Goal: Information Seeking & Learning: Learn about a topic

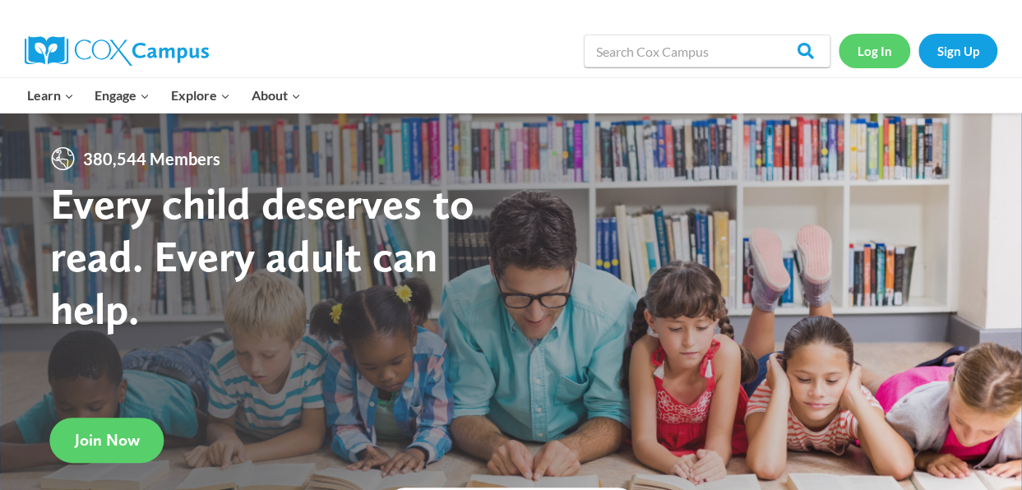
click at [870, 49] on link "Log In" at bounding box center [875, 51] width 72 height 34
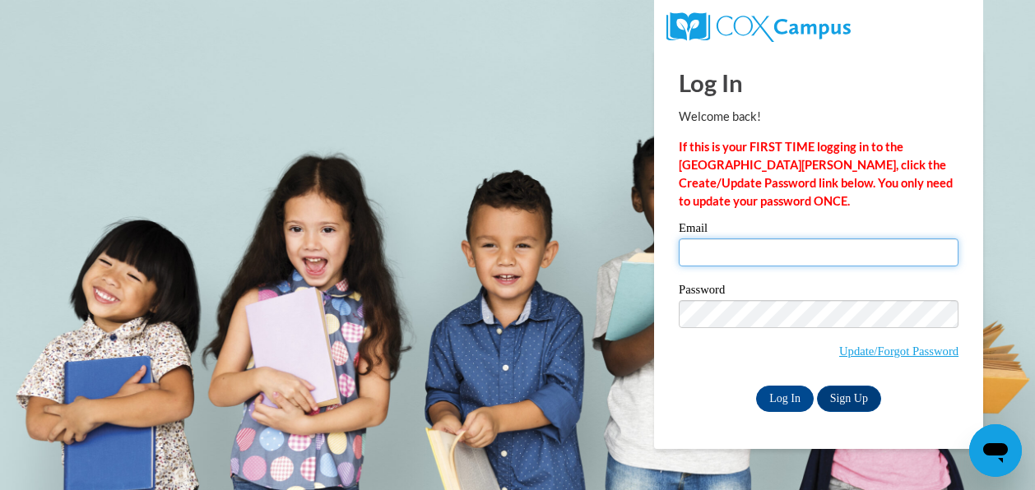
click at [692, 248] on input "Email" at bounding box center [819, 253] width 280 height 28
type input "MKGerges@mnps.org"
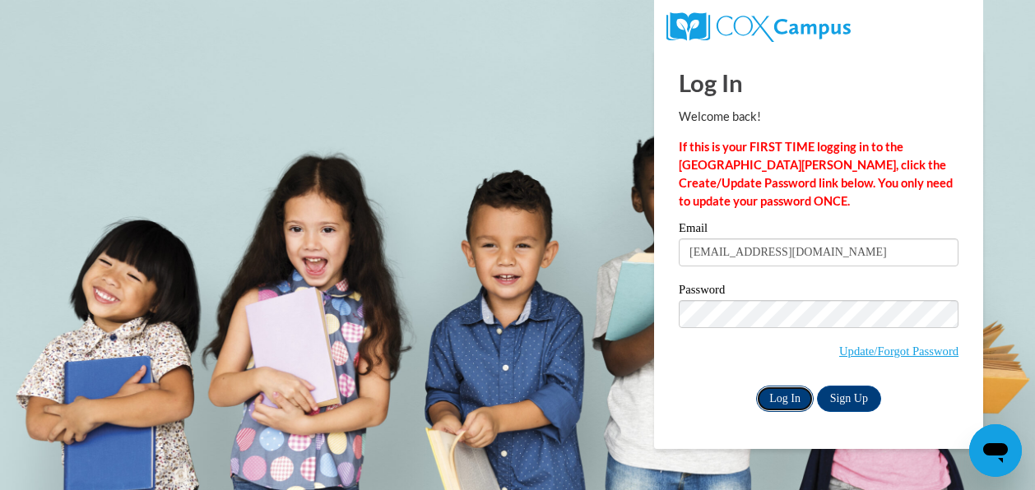
click at [774, 398] on input "Log In" at bounding box center [785, 399] width 58 height 26
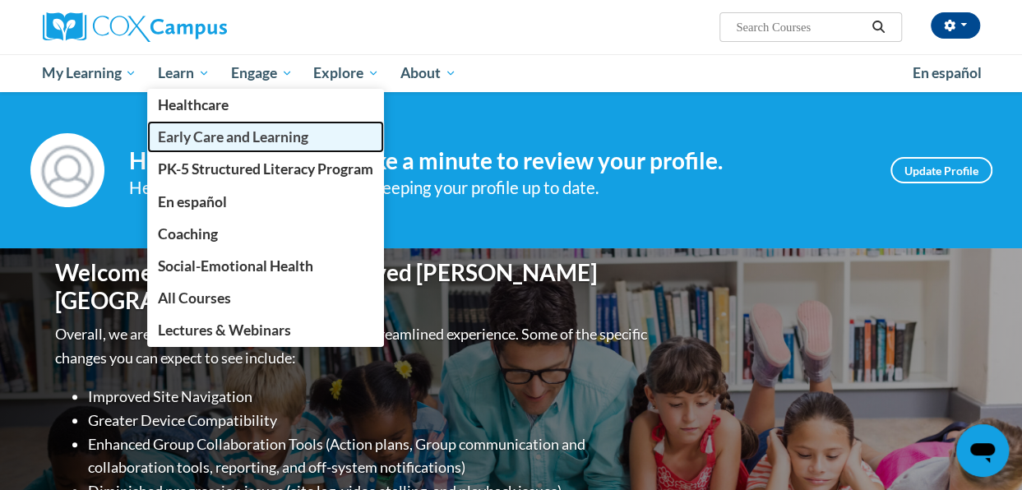
click at [221, 137] on span "Early Care and Learning" at bounding box center [233, 136] width 151 height 17
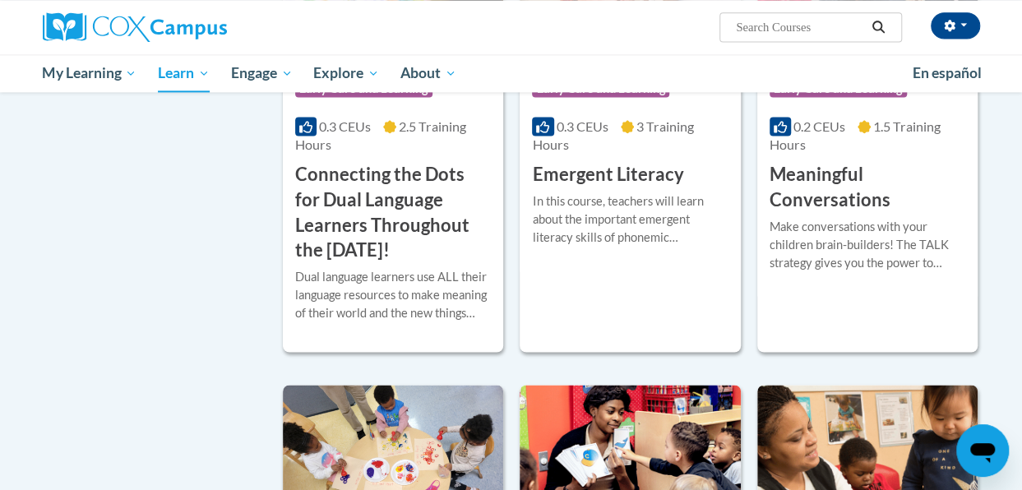
scroll to position [1132, 0]
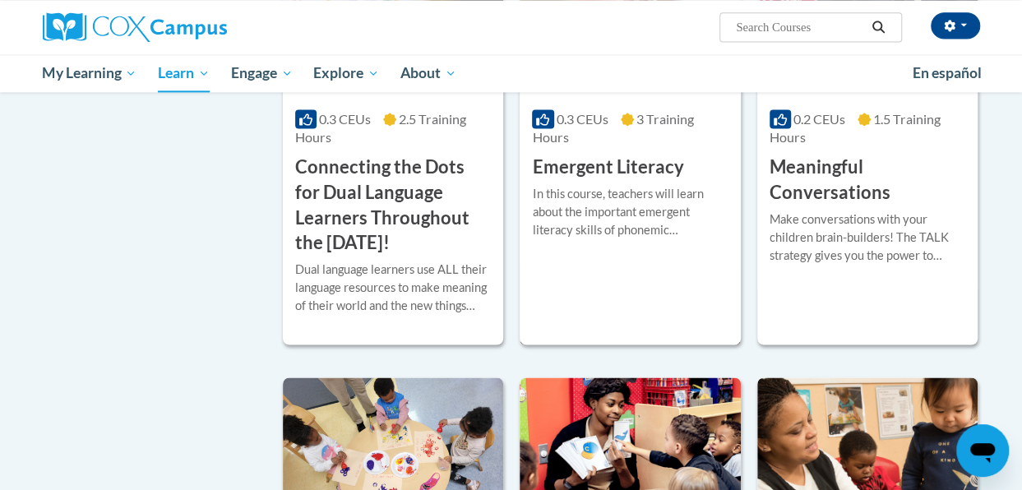
click at [635, 159] on h3 "Emergent Literacy" at bounding box center [607, 167] width 151 height 25
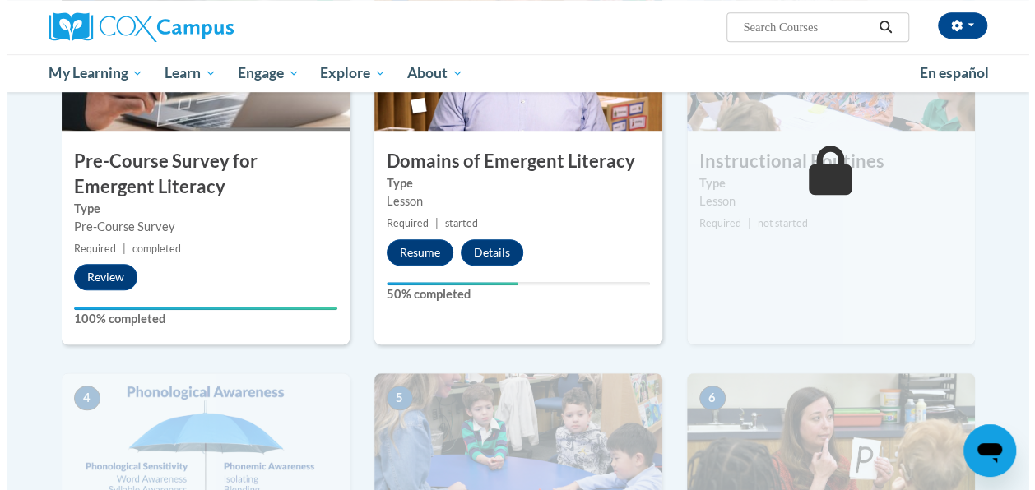
scroll to position [484, 0]
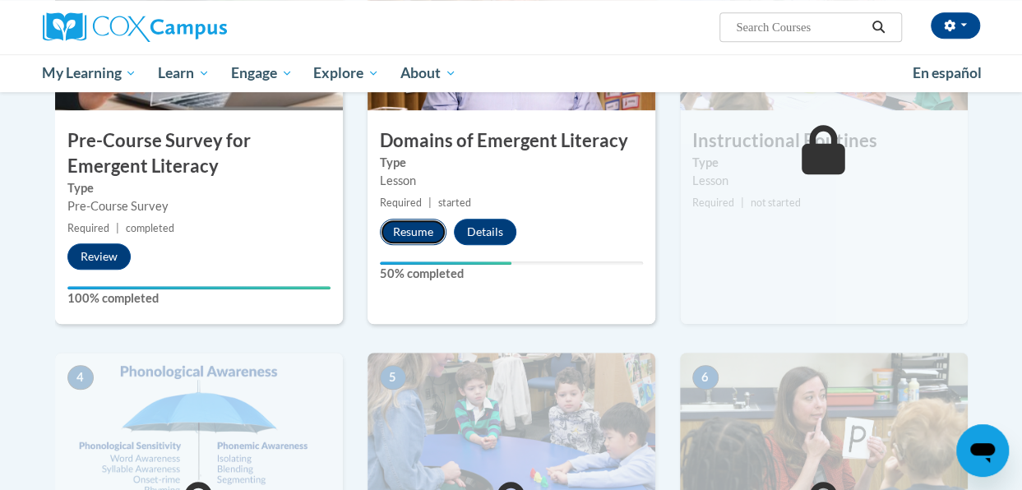
click at [415, 229] on button "Resume" at bounding box center [413, 232] width 67 height 26
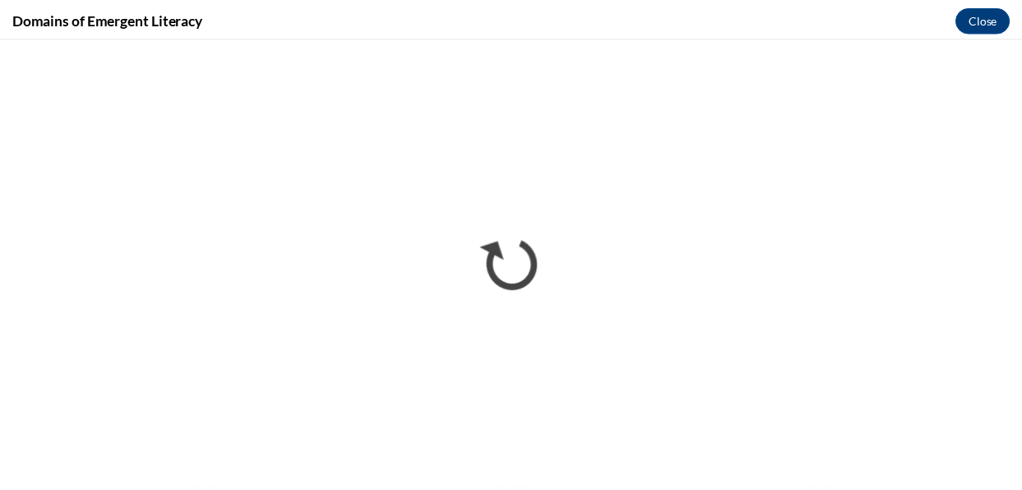
scroll to position [0, 0]
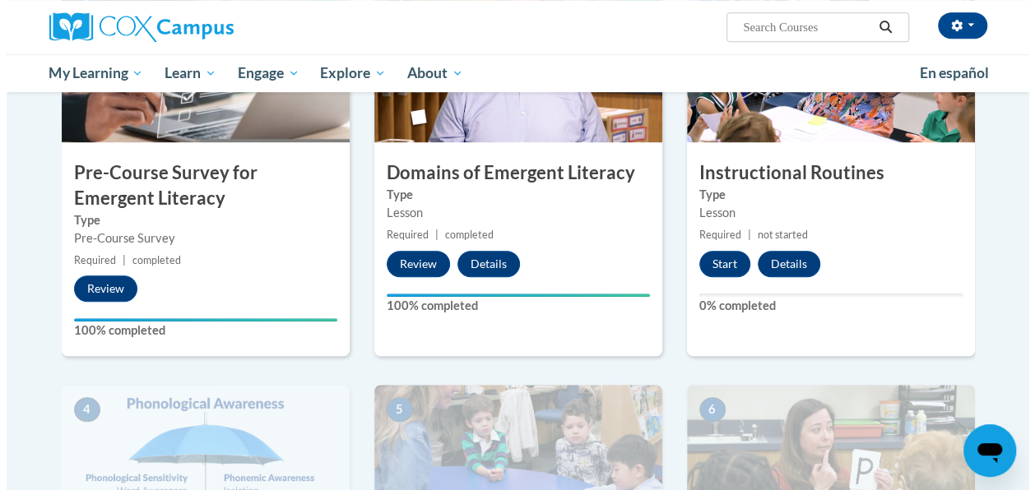
scroll to position [461, 0]
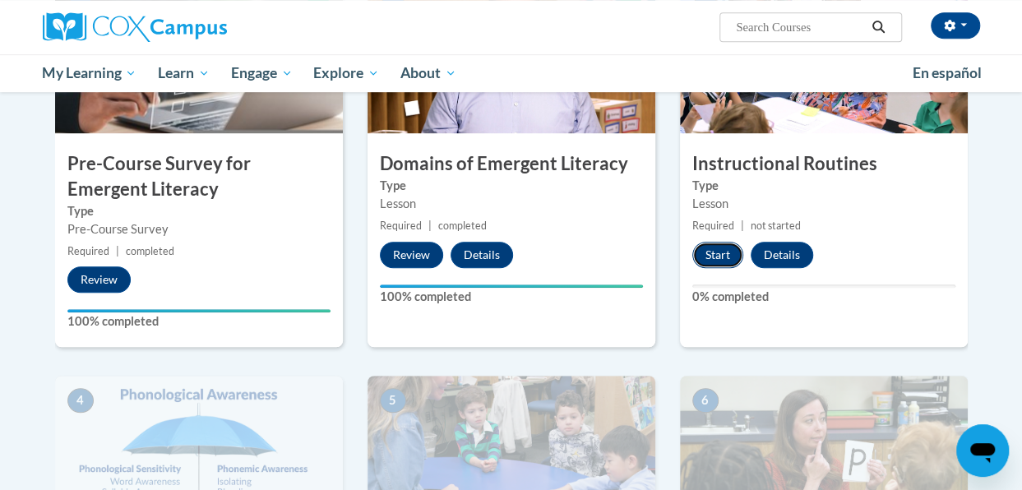
click at [716, 252] on button "Start" at bounding box center [717, 255] width 51 height 26
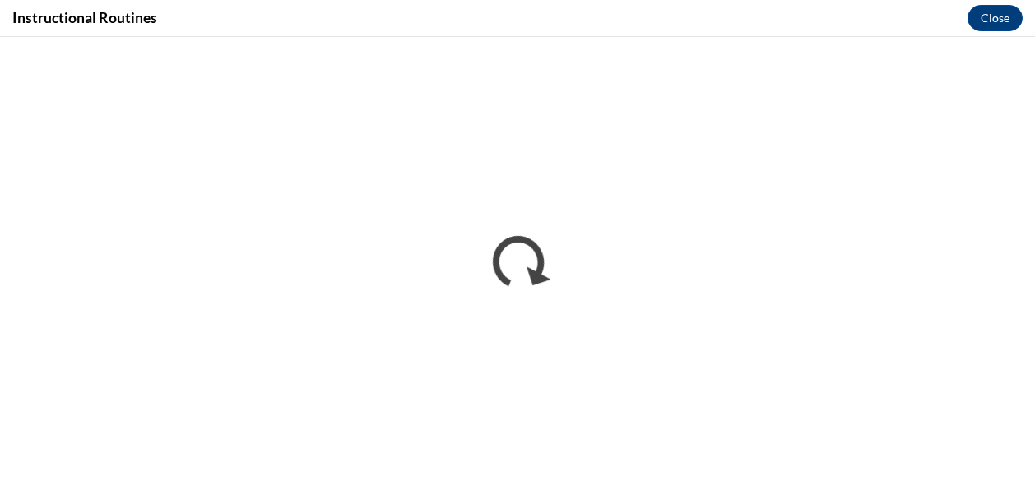
scroll to position [0, 0]
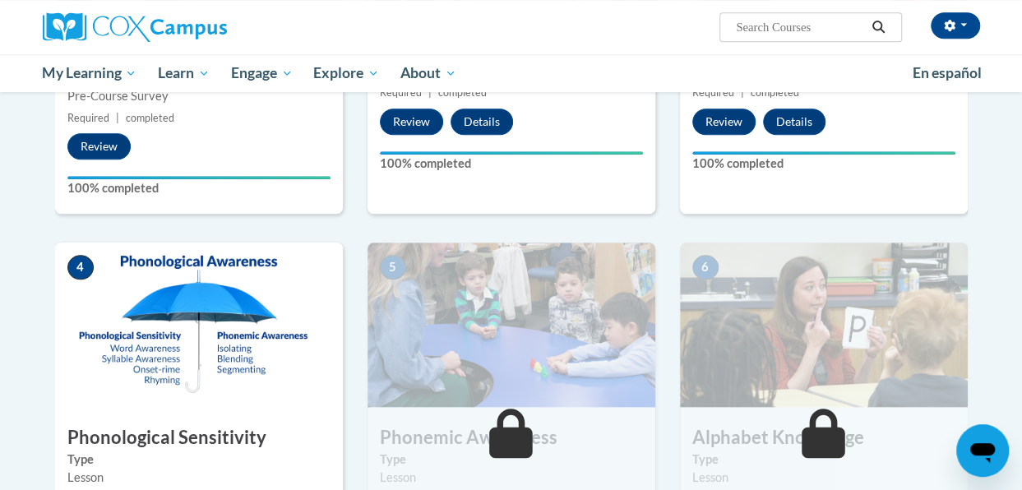
scroll to position [546, 0]
